Goal: Task Accomplishment & Management: Manage account settings

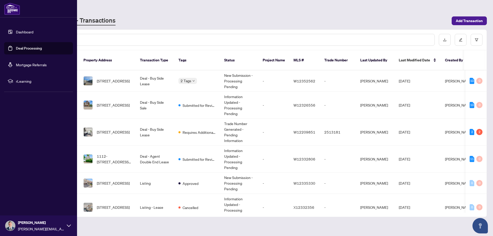
click at [16, 49] on link "Deal Processing" at bounding box center [29, 48] width 26 height 5
click at [25, 50] on link "Deal Processing" at bounding box center [29, 48] width 26 height 5
click at [28, 31] on link "Dashboard" at bounding box center [24, 32] width 17 height 5
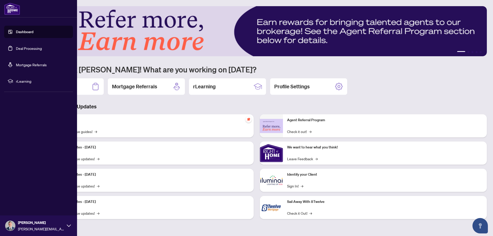
click at [26, 49] on link "Deal Processing" at bounding box center [29, 48] width 26 height 5
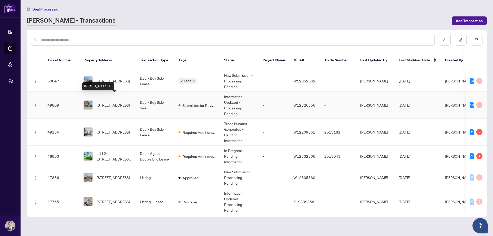
click at [125, 102] on span "[STREET_ADDRESS]" at bounding box center [113, 105] width 33 height 6
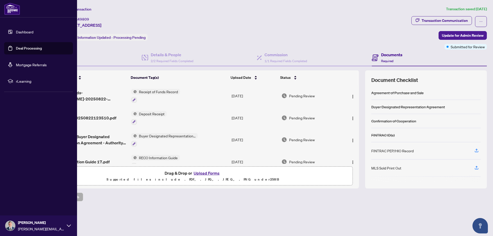
click at [16, 47] on link "Deal Processing" at bounding box center [29, 48] width 26 height 5
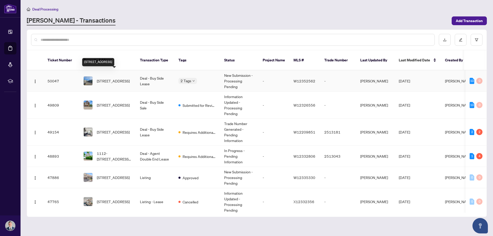
click at [119, 78] on span "[STREET_ADDRESS]" at bounding box center [113, 81] width 33 height 6
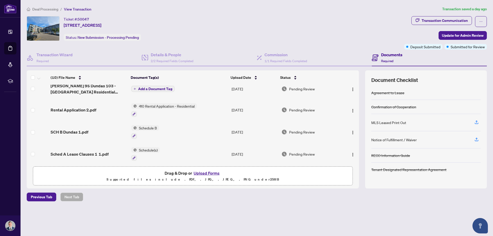
scroll to position [140, 0]
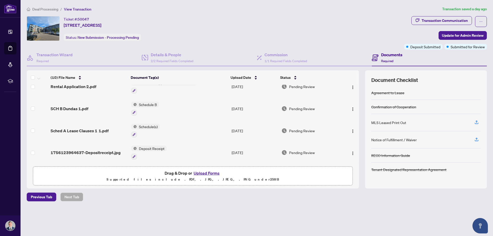
click at [208, 174] on button "Upload Forms" at bounding box center [206, 173] width 29 height 7
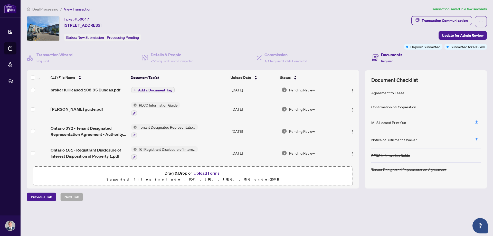
scroll to position [0, 0]
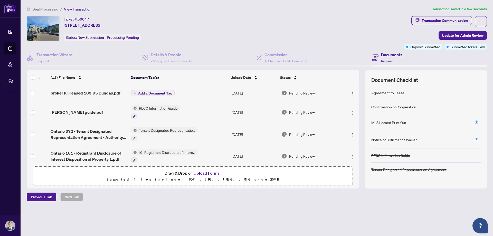
click at [153, 94] on span "Add a Document Tag" at bounding box center [155, 93] width 34 height 4
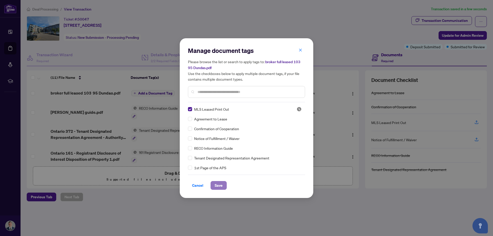
click at [221, 186] on span "Save" at bounding box center [219, 185] width 8 height 8
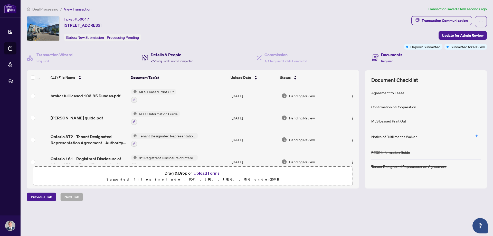
click at [171, 60] on span "2/2 Required Fields Completed" at bounding box center [172, 61] width 43 height 4
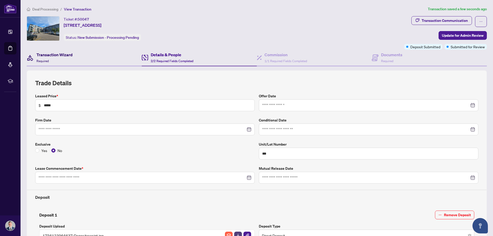
type input "**********"
click at [47, 55] on h4 "Transaction Wizard" at bounding box center [54, 55] width 36 height 6
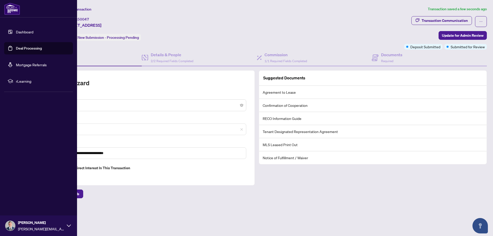
click at [16, 33] on link "Dashboard" at bounding box center [24, 32] width 17 height 5
